Goal: Information Seeking & Learning: Learn about a topic

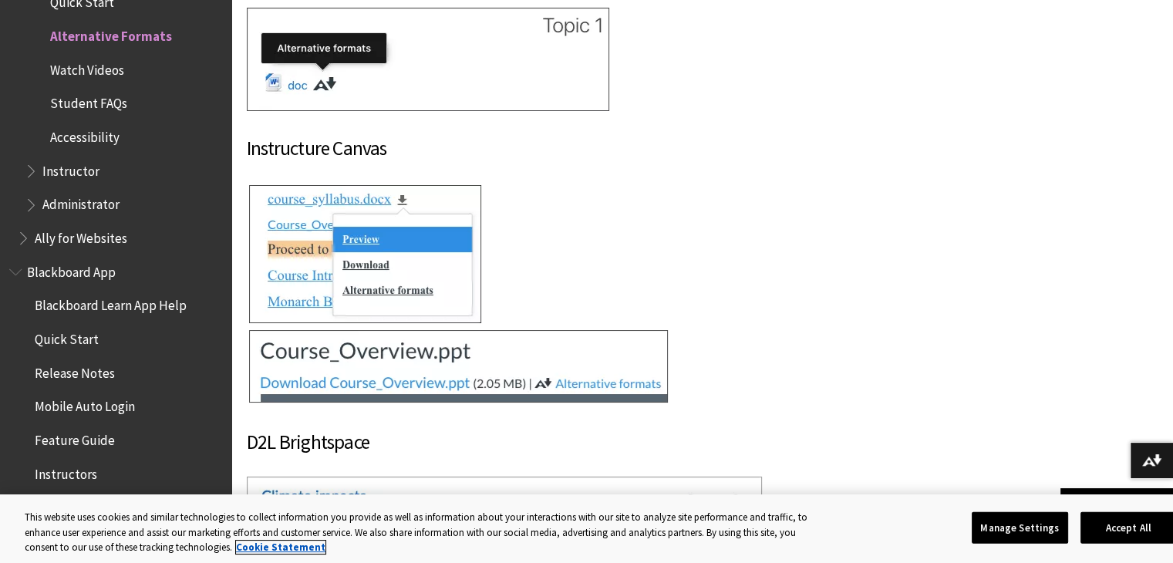
scroll to position [17338, 0]
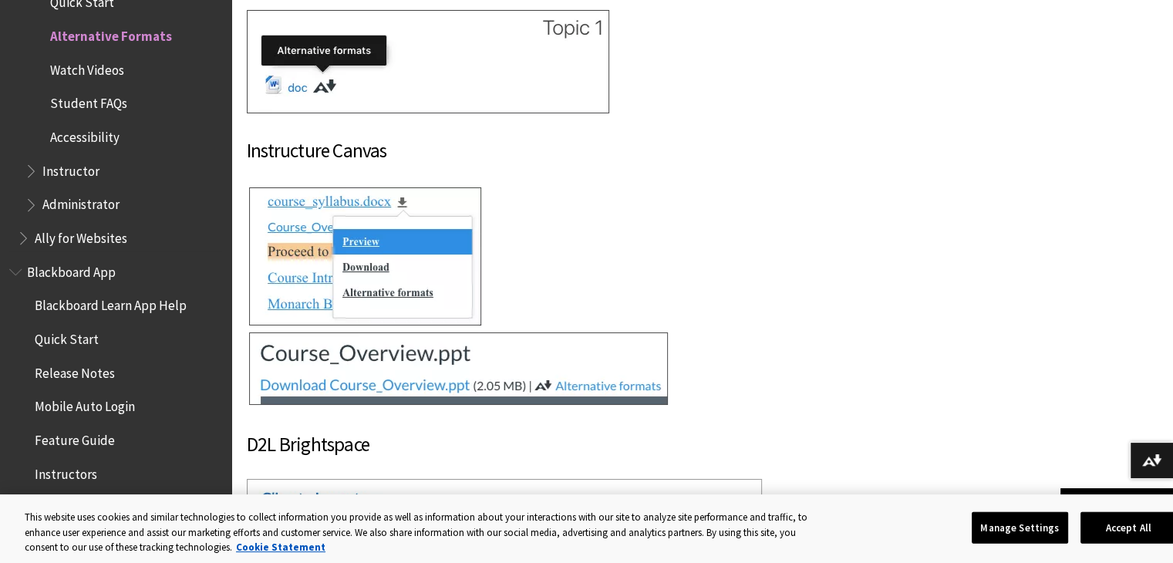
click at [59, 108] on span "Student FAQs" at bounding box center [88, 101] width 77 height 21
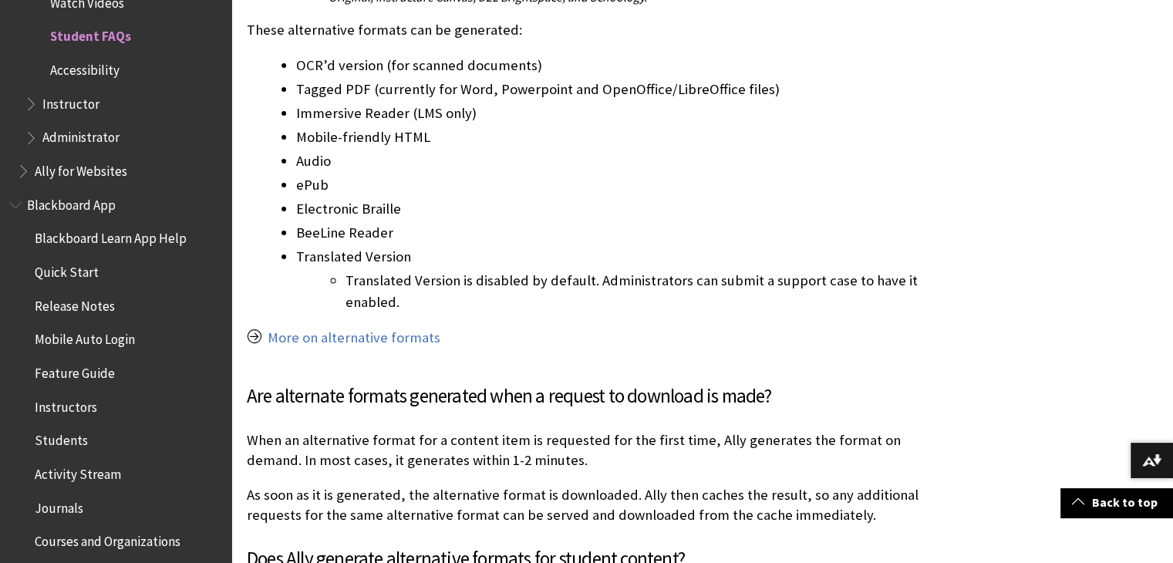
scroll to position [773, 0]
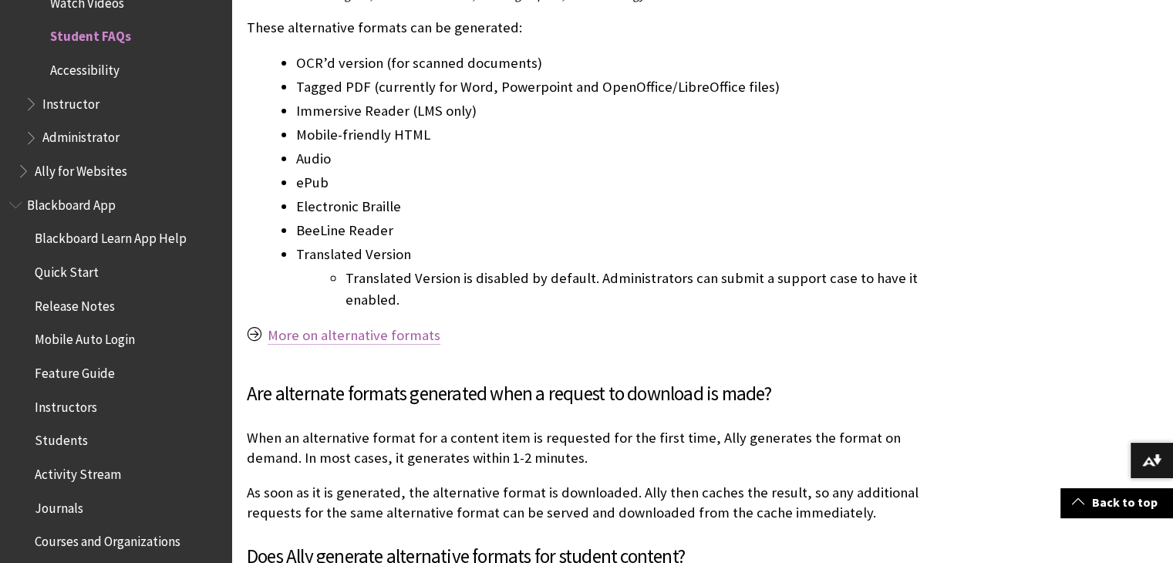
click at [281, 342] on link "More on alternative formats" at bounding box center [354, 335] width 173 height 19
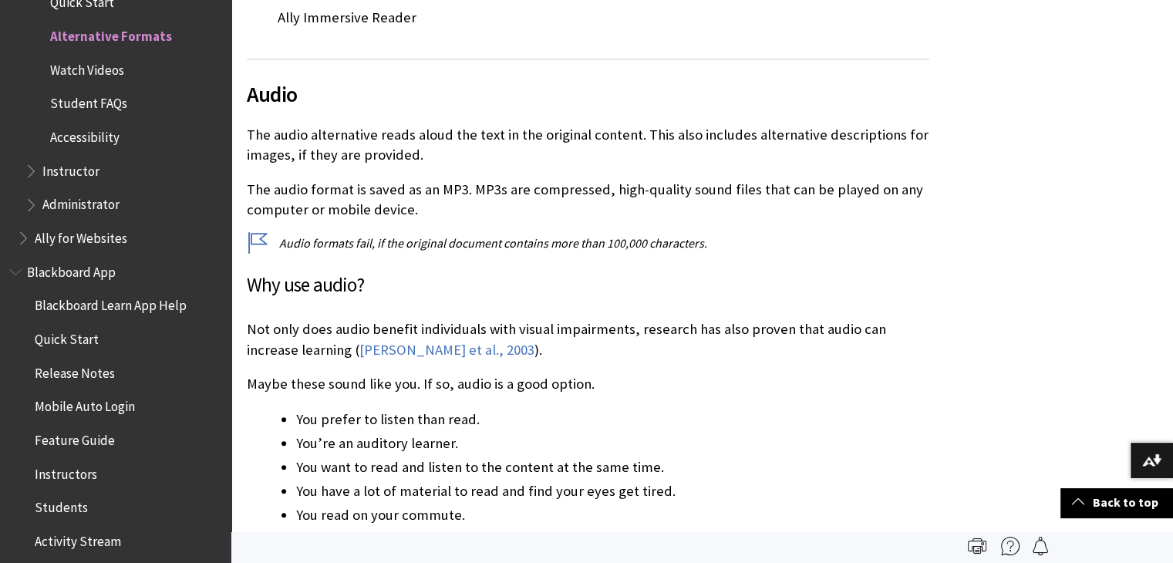
scroll to position [7344, 0]
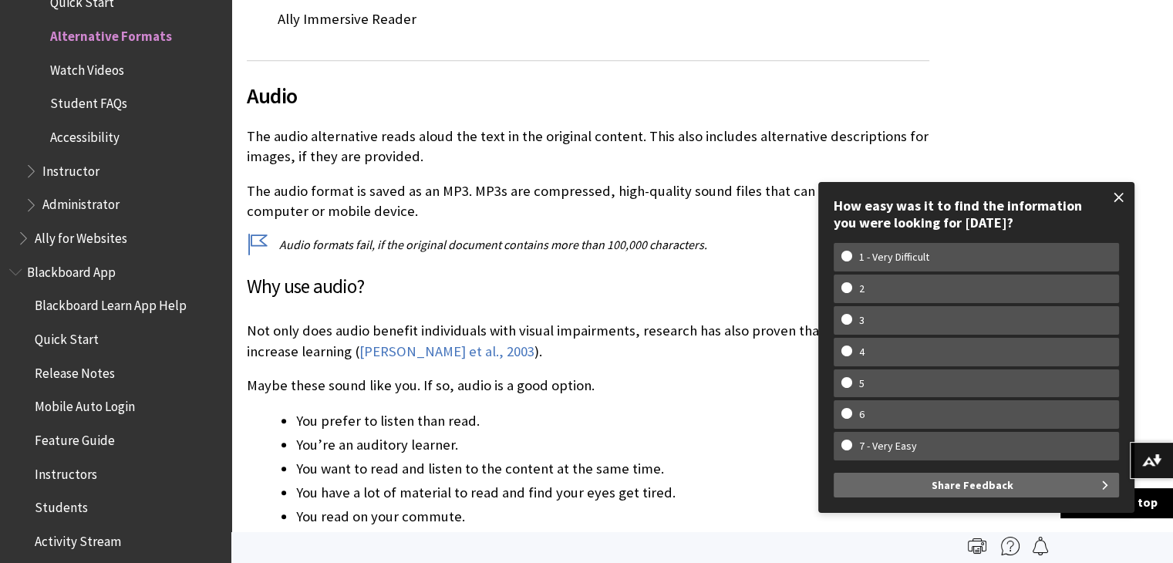
click at [1117, 204] on span at bounding box center [1119, 197] width 32 height 32
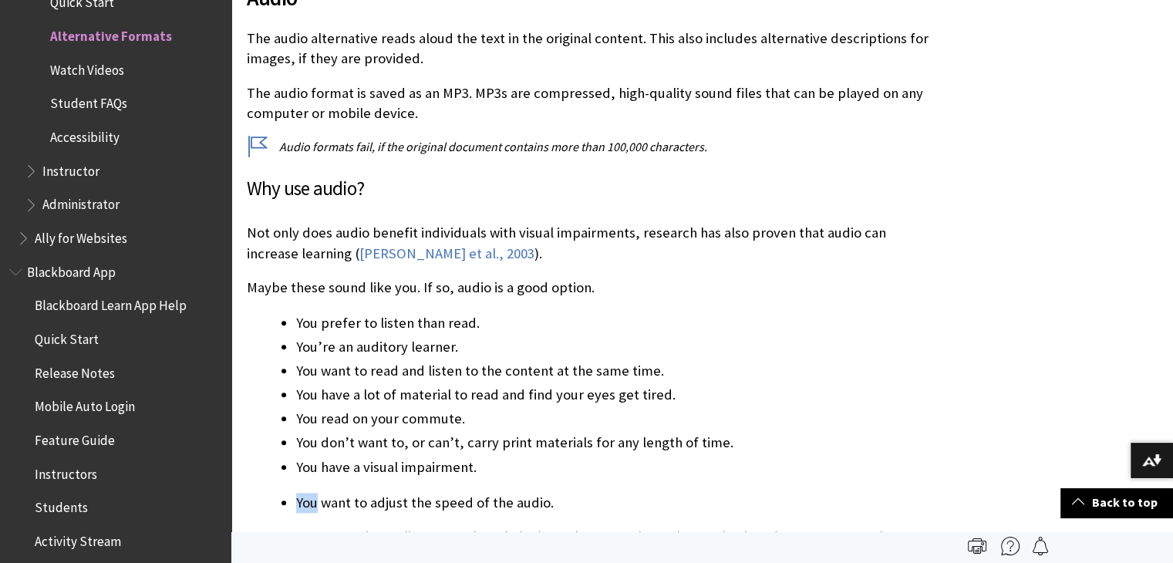
scroll to position [7434, 0]
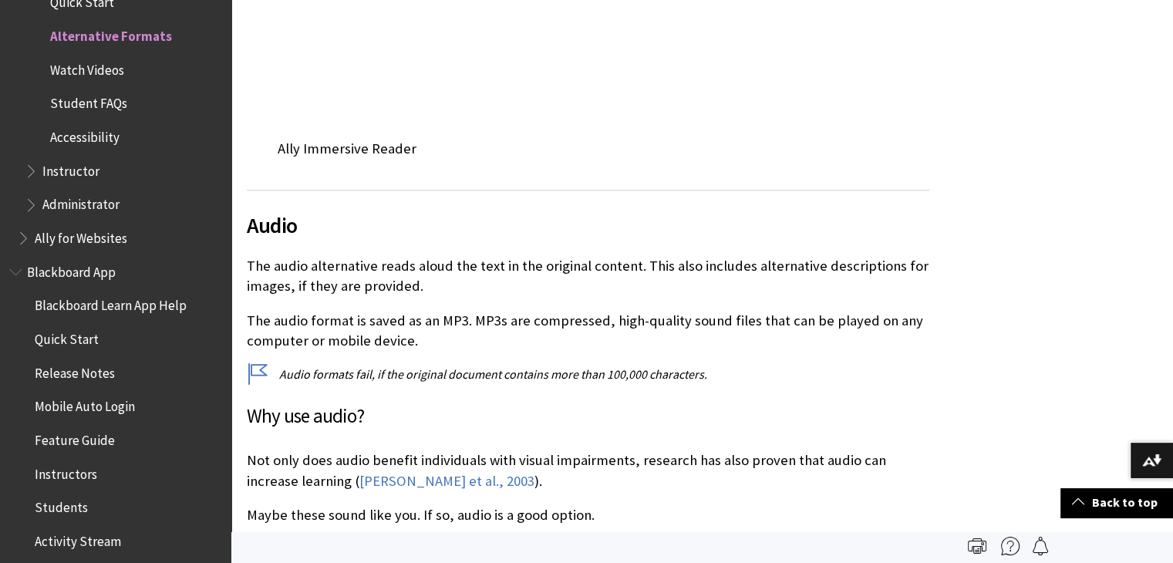
scroll to position [7208, 0]
